Goal: Task Accomplishment & Management: Use online tool/utility

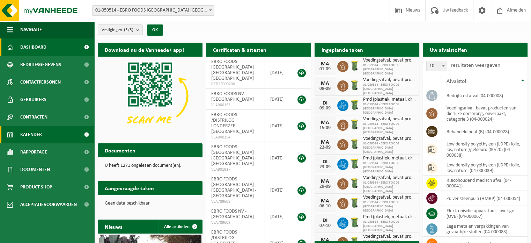
click at [42, 129] on link "Kalender" at bounding box center [47, 134] width 94 height 17
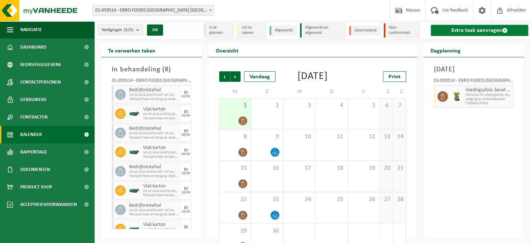
click at [479, 30] on link "Extra taak aanvragen" at bounding box center [479, 30] width 97 height 11
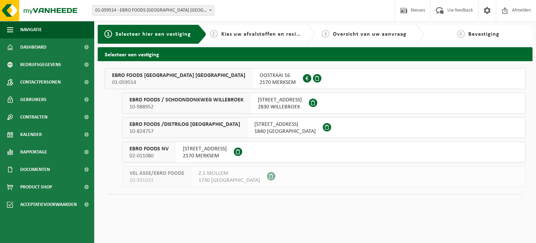
click at [158, 80] on span "01-059514" at bounding box center [178, 82] width 133 height 7
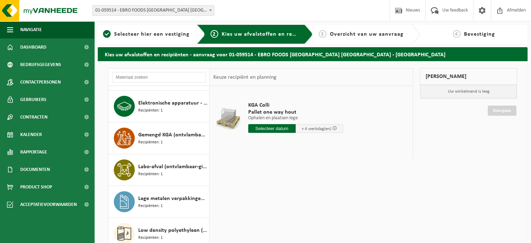
scroll to position [93, 0]
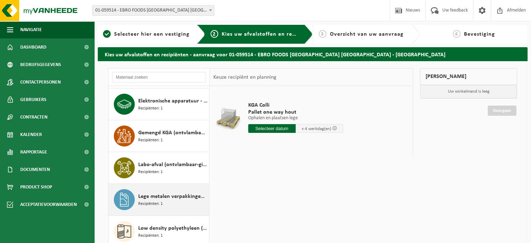
drag, startPoint x: 204, startPoint y: 222, endPoint x: 204, endPoint y: 184, distance: 37.7
click at [204, 187] on div "Afgewerkte olie - industrie in kleinverpakking Recipiënten: 1 Bedrijfsrestafval…" at bounding box center [159, 191] width 101 height 210
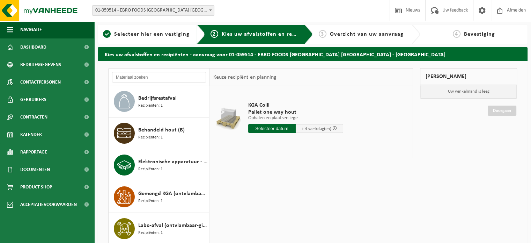
scroll to position [0, 0]
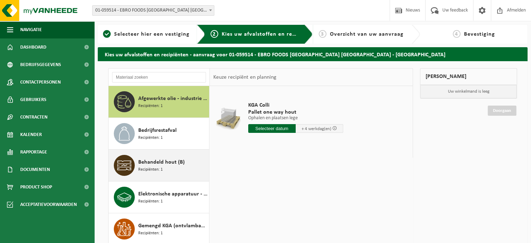
click at [147, 173] on div "Behandeld hout (B) Recipiënten: 1" at bounding box center [172, 165] width 69 height 21
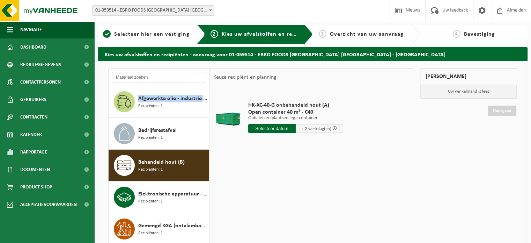
drag, startPoint x: 207, startPoint y: 85, endPoint x: 207, endPoint y: 95, distance: 10.1
click at [207, 95] on div "Afgewerkte olie - industrie in kleinverpakking Recipiënten: 1 Bedrijfsrestafval…" at bounding box center [159, 181] width 101 height 227
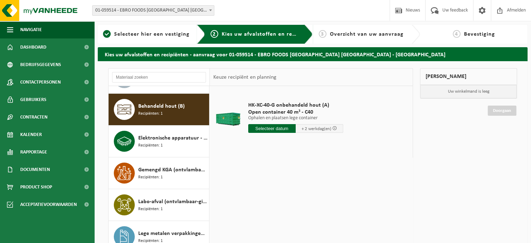
scroll to position [69, 0]
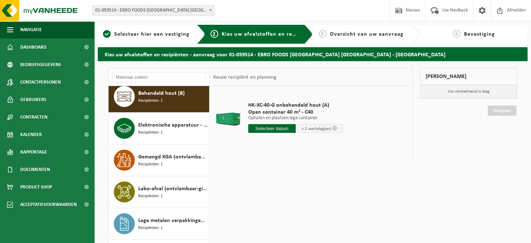
drag, startPoint x: 210, startPoint y: 128, endPoint x: 212, endPoint y: 165, distance: 36.4
click at [212, 165] on div "HK-XC-40-G onbehandeld hout (A) Open container 40 m³ - C40 Ophalen en plaatsen …" at bounding box center [311, 191] width 203 height 210
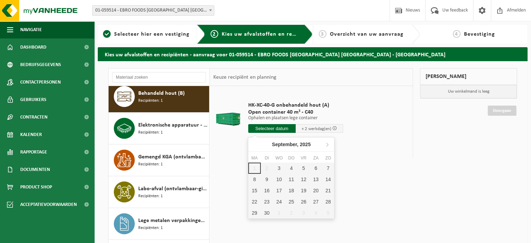
click at [269, 126] on input "text" at bounding box center [271, 128] width 47 height 9
click at [279, 131] on input "text" at bounding box center [271, 128] width 47 height 9
click at [289, 166] on div "4" at bounding box center [291, 167] width 12 height 11
type input "Van 2025-09-04"
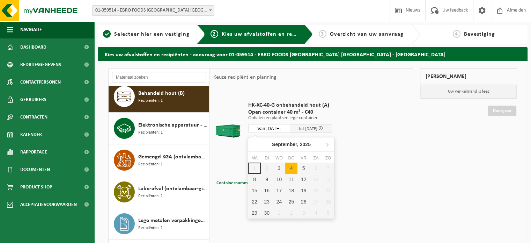
click at [282, 126] on input "Van 2025-09-04" at bounding box center [269, 128] width 42 height 9
click at [291, 170] on div "4" at bounding box center [291, 167] width 12 height 11
type input "Van 2025-09-04"
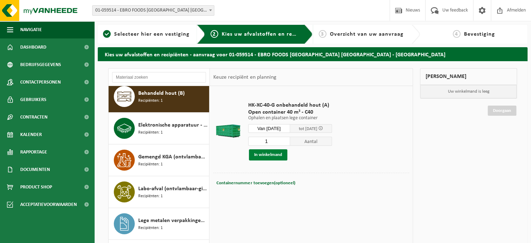
click at [273, 156] on button "In winkelmand" at bounding box center [268, 154] width 38 height 11
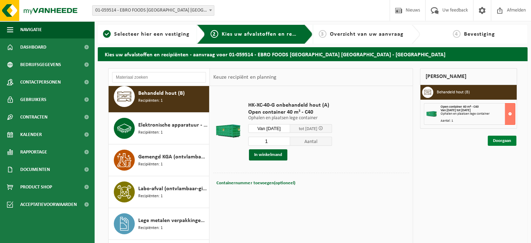
click at [502, 143] on link "Doorgaan" at bounding box center [502, 140] width 29 height 10
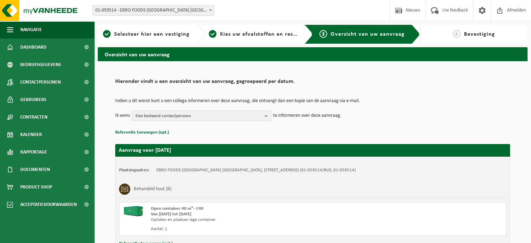
click at [239, 116] on span "Kies bestaand contactpersoon" at bounding box center [198, 116] width 126 height 10
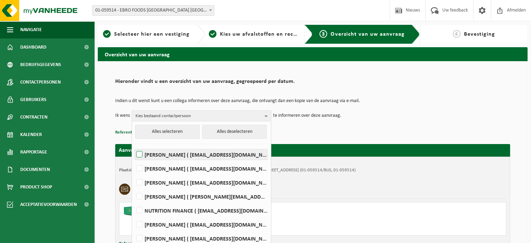
click at [140, 154] on label "yentel Brocatus ( yentel.brocatus@ebrobenelux.com )" at bounding box center [201, 154] width 133 height 10
click at [134, 146] on input "yentel Brocatus ( yentel.brocatus@ebrobenelux.com )" at bounding box center [133, 145] width 0 height 0
checkbox input "true"
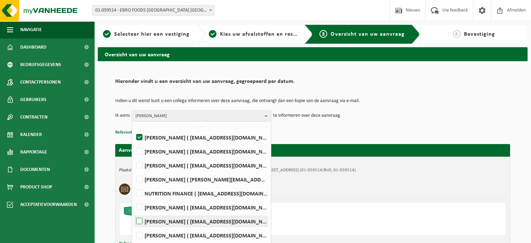
click at [140, 220] on label "DELPHINE TYTGAT ( delphine.tytgat@ebrofoods.be )" at bounding box center [201, 221] width 133 height 10
click at [134, 212] on input "DELPHINE TYTGAT ( delphine.tytgat@ebrofoods.be )" at bounding box center [133, 212] width 0 height 0
checkbox input "true"
click at [420, 114] on td "Ik wens yentel Brocatus, DELPHINE TYTGAT Alles selecteren Alles deselecteren ye…" at bounding box center [312, 115] width 395 height 10
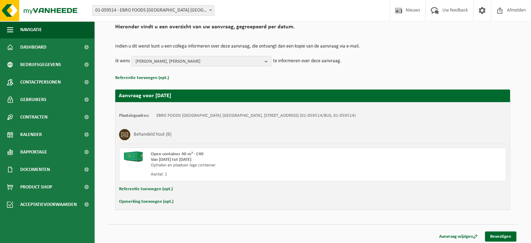
scroll to position [56, 0]
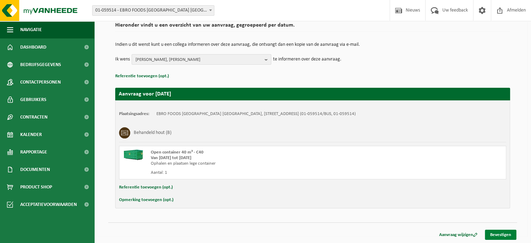
click at [499, 233] on link "Bevestigen" at bounding box center [500, 234] width 31 height 10
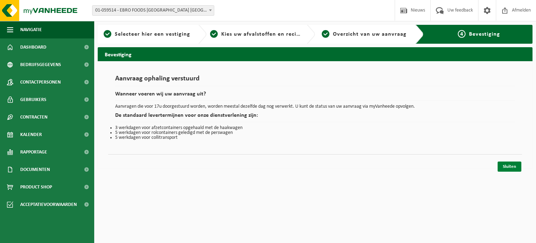
click at [512, 167] on link "Sluiten" at bounding box center [510, 166] width 24 height 10
